Goal: Obtain resource: Download file/media

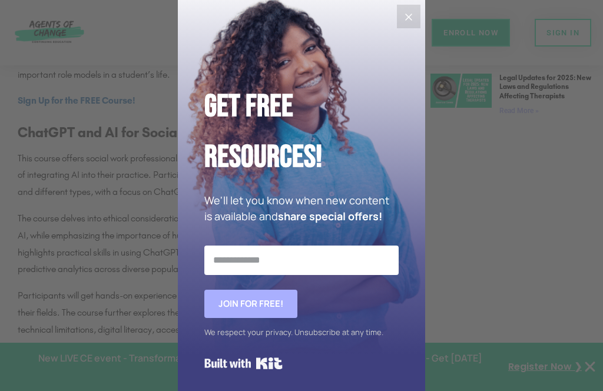
scroll to position [824, 0]
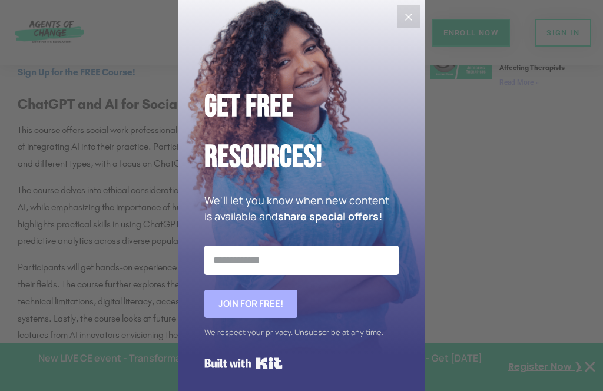
click at [404, 15] on icon "Close" at bounding box center [408, 17] width 14 height 14
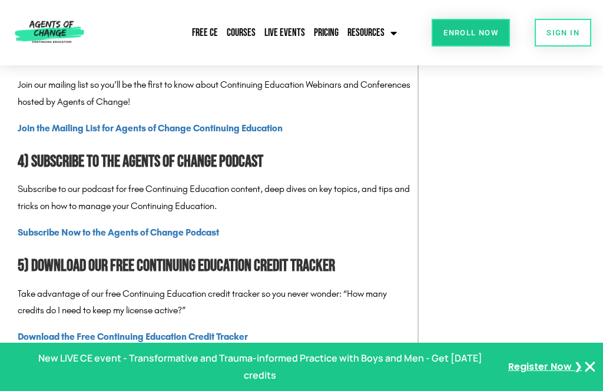
scroll to position [1589, 0]
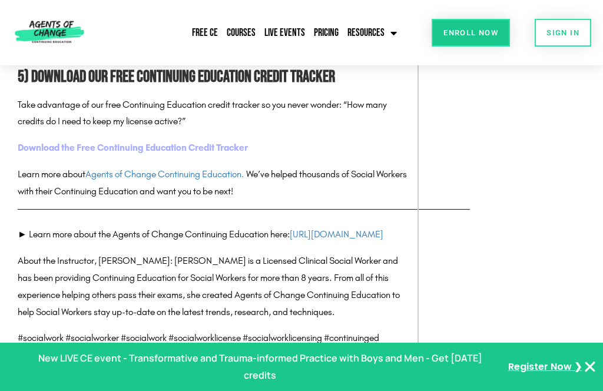
click at [205, 153] on link "Download the Free Continuing Education Credit Tracker" at bounding box center [133, 147] width 230 height 11
drag, startPoint x: 217, startPoint y: 169, endPoint x: 18, endPoint y: 162, distance: 198.4
click at [18, 131] on p "Take advantage of our free Continuing Education credit tracker so you never won…" at bounding box center [215, 113] width 394 height 34
drag, startPoint x: 54, startPoint y: 159, endPoint x: 118, endPoint y: 124, distance: 72.9
click at [55, 127] on span "Take advantage of our free Continuing Education credit tracker so you never won…" at bounding box center [202, 113] width 369 height 28
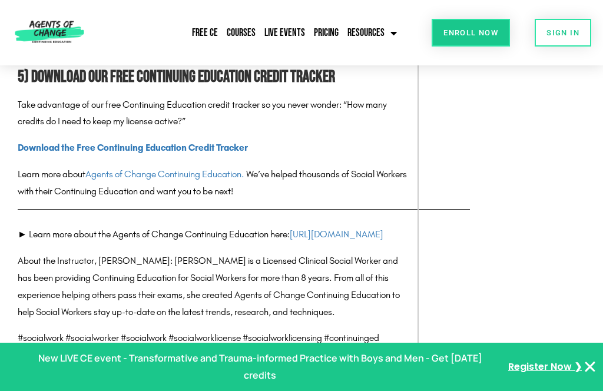
click at [280, 197] on span "We’ve helped thousands of Social Workers with their Continuing Education and wa…" at bounding box center [212, 182] width 389 height 28
drag, startPoint x: 137, startPoint y: 172, endPoint x: -1, endPoint y: 152, distance: 139.1
click at [0, 152] on html "Free CE Courses Live Events Pricing Resources Blog State Requirements: Social W…" at bounding box center [301, 137] width 603 height 3453
click at [131, 91] on h2 "5) Download our Free Continuing Education Credit Tracker" at bounding box center [215, 77] width 394 height 26
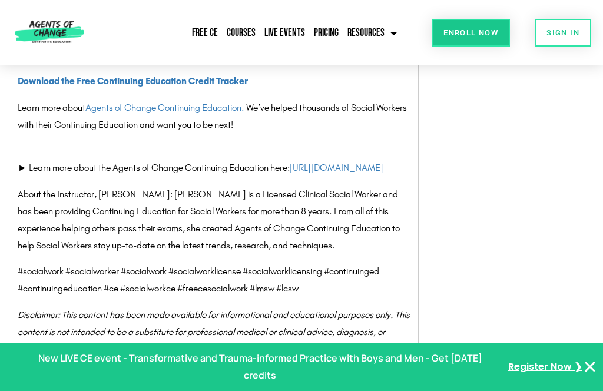
scroll to position [1585, 0]
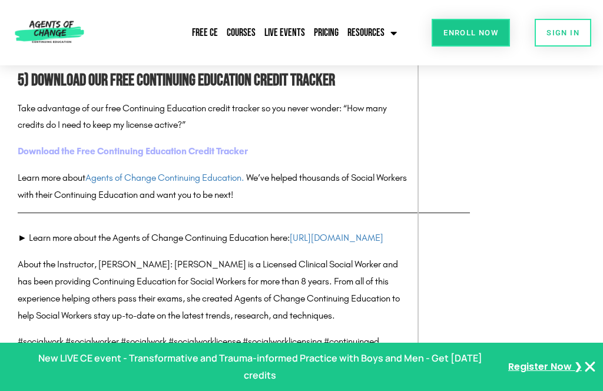
click at [191, 157] on link "Download the Free Continuing Education Credit Tracker" at bounding box center [133, 150] width 230 height 11
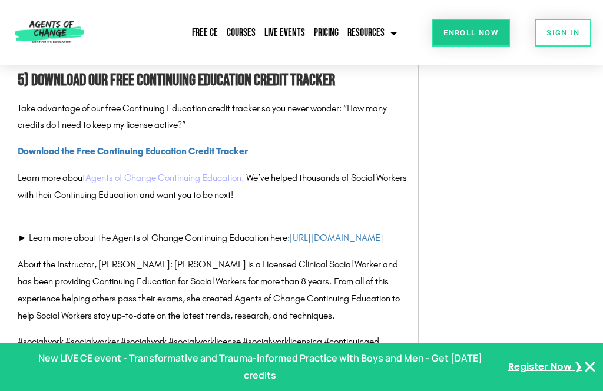
click at [188, 183] on link "Agents of Change Continuing Education." at bounding box center [164, 177] width 159 height 11
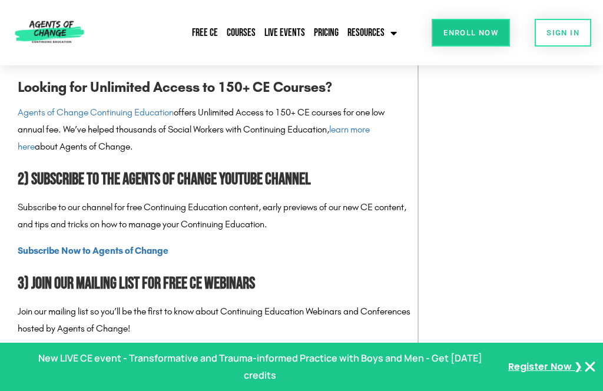
scroll to position [879, 0]
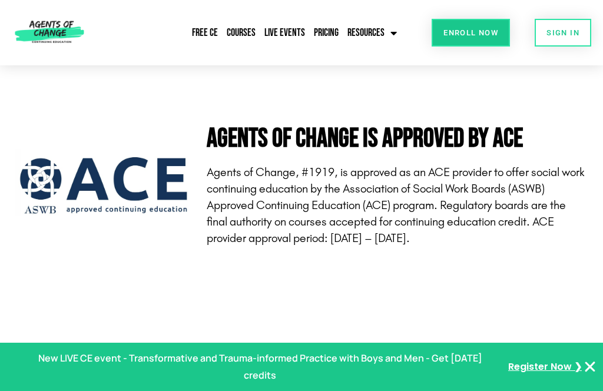
scroll to position [4016, 0]
